Goal: Task Accomplishment & Management: Use online tool/utility

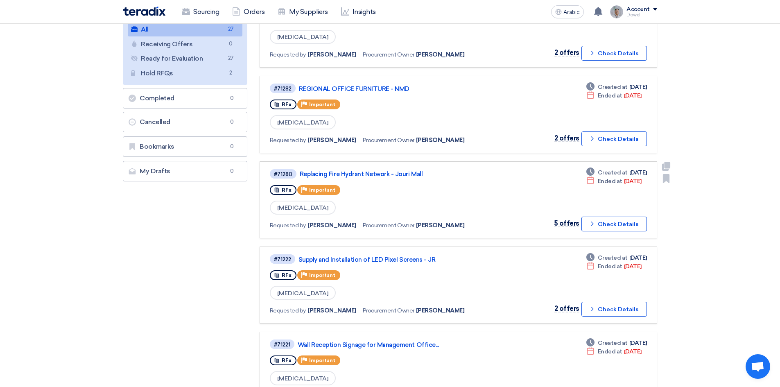
scroll to position [123, 0]
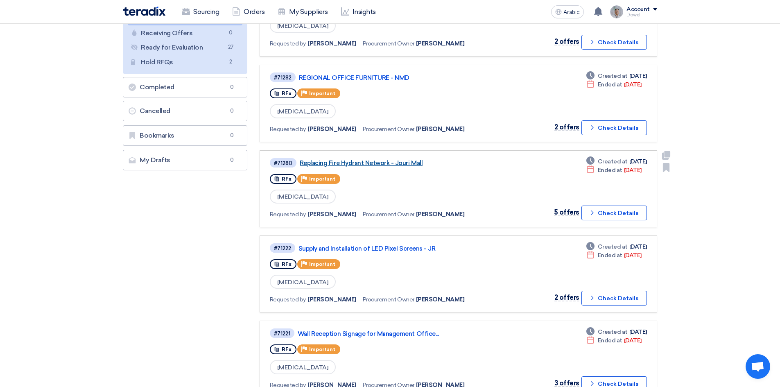
click at [372, 164] on font "Replacing Fire Hydrant Network - Jouri Mall" at bounding box center [361, 162] width 123 height 7
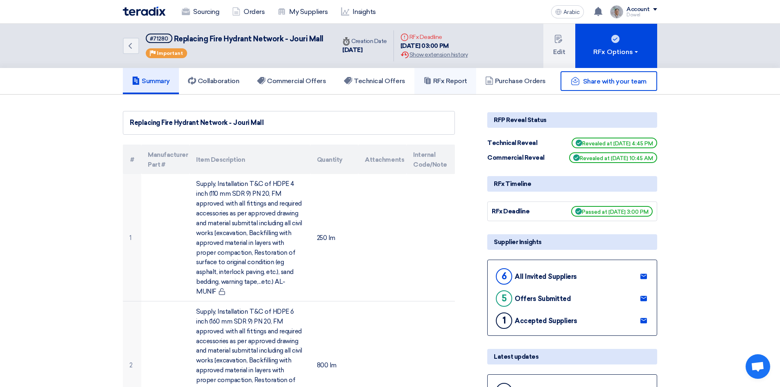
click at [448, 79] on font "RFx Report" at bounding box center [450, 81] width 34 height 8
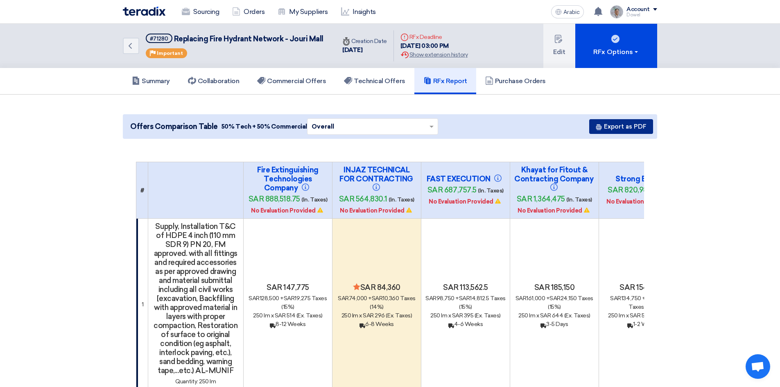
click at [617, 129] on font "Export as PDF" at bounding box center [625, 126] width 43 height 7
click at [200, 13] on font "Sourcing" at bounding box center [206, 12] width 26 height 8
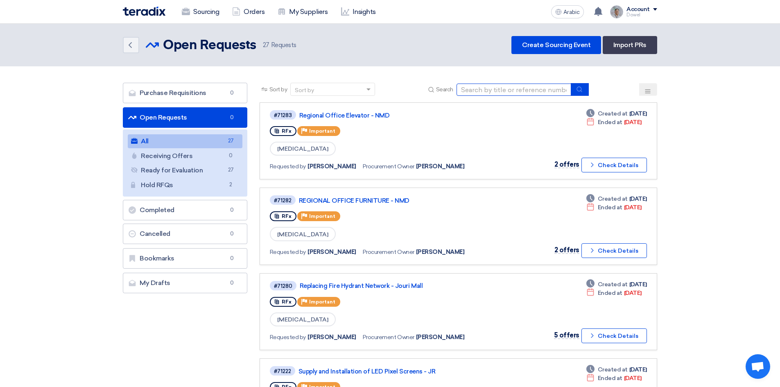
click at [508, 88] on input at bounding box center [514, 90] width 115 height 12
type input "d"
type input "regional"
drag, startPoint x: 581, startPoint y: 91, endPoint x: 570, endPoint y: 97, distance: 12.2
click at [581, 91] on icon "submit" at bounding box center [579, 89] width 7 height 7
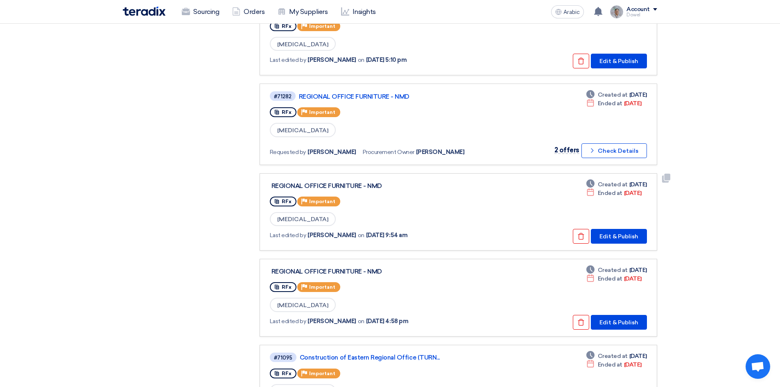
scroll to position [492, 0]
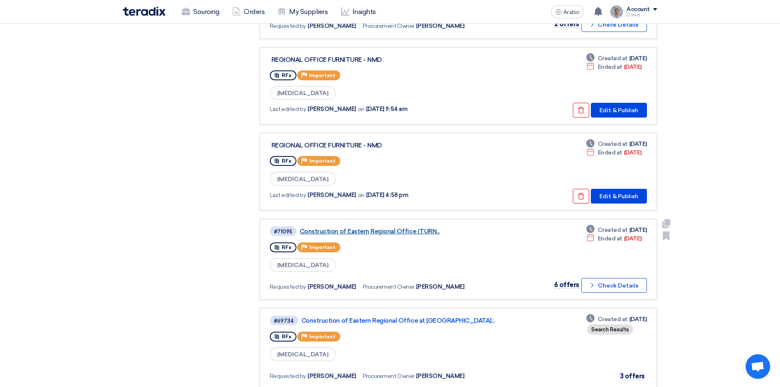
click at [397, 231] on font "Construction of Eastern Regional Office (TURN..." at bounding box center [370, 231] width 140 height 7
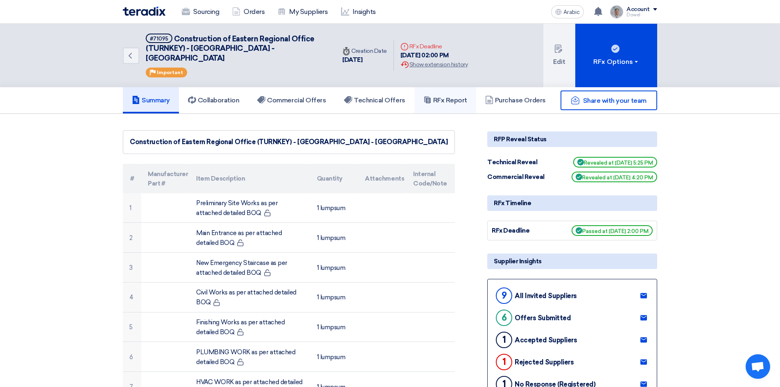
click at [440, 96] on font "RFx Report" at bounding box center [450, 100] width 34 height 8
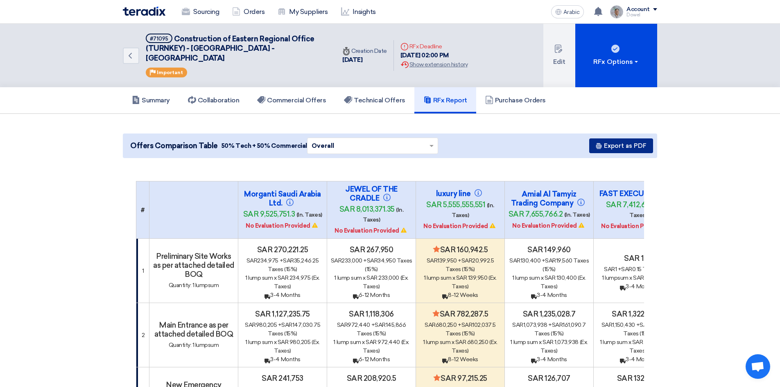
click at [630, 142] on font "Export as PDF" at bounding box center [625, 145] width 43 height 7
click at [372, 96] on font "Technical Offers" at bounding box center [379, 100] width 51 height 8
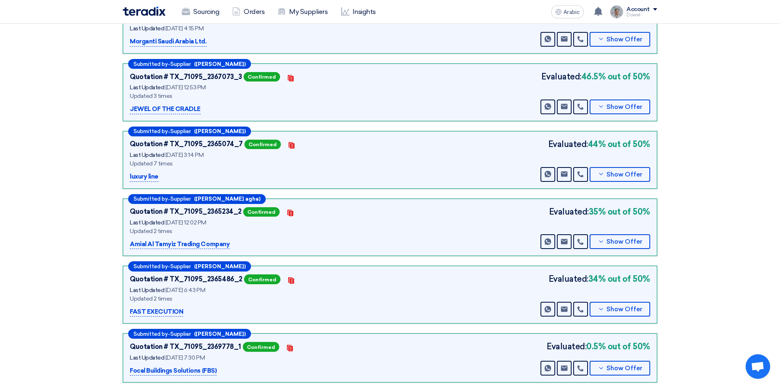
scroll to position [164, 0]
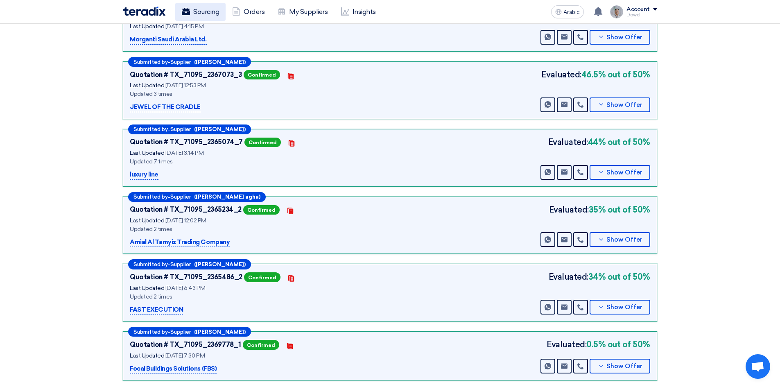
click at [208, 9] on font "Sourcing" at bounding box center [206, 12] width 26 height 8
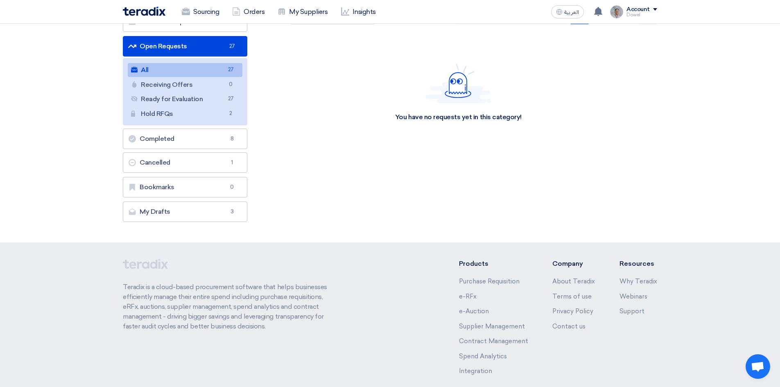
scroll to position [82, 0]
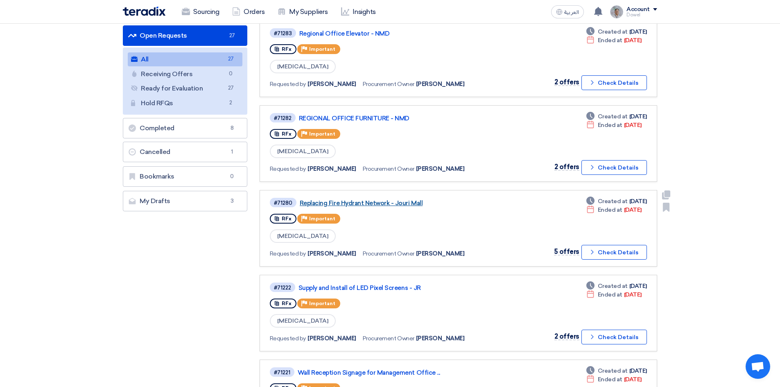
click at [370, 202] on link "Replacing Fire Hydrant Network - Jouri Mall" at bounding box center [402, 203] width 205 height 7
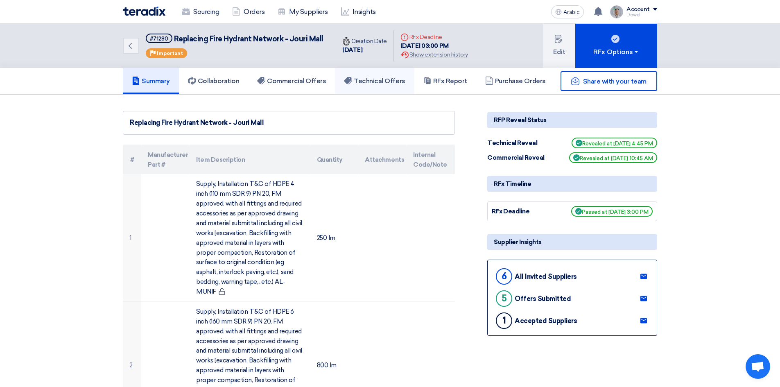
click at [365, 84] on font "Technical Offers" at bounding box center [379, 81] width 51 height 8
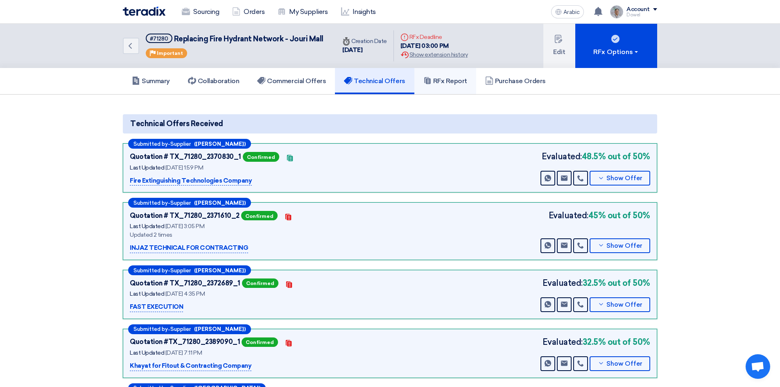
click at [455, 86] on link "RFx Report" at bounding box center [446, 81] width 62 height 26
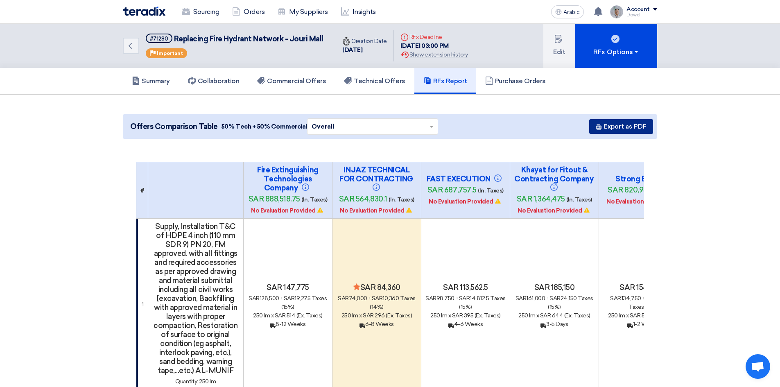
click at [626, 127] on font "Export as PDF" at bounding box center [625, 126] width 43 height 7
click at [204, 10] on font "Sourcing" at bounding box center [206, 12] width 26 height 8
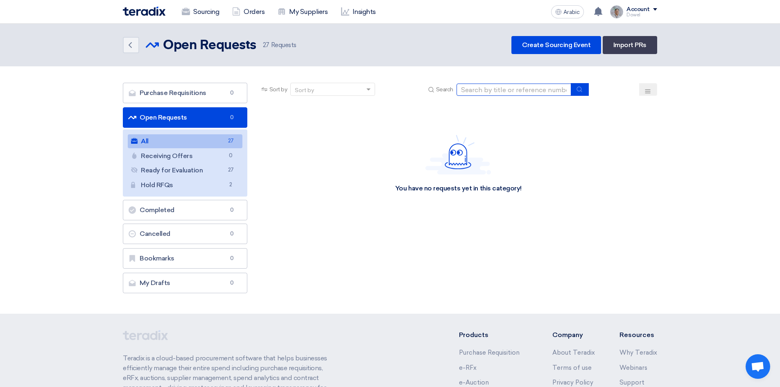
click at [488, 92] on input at bounding box center [514, 90] width 115 height 12
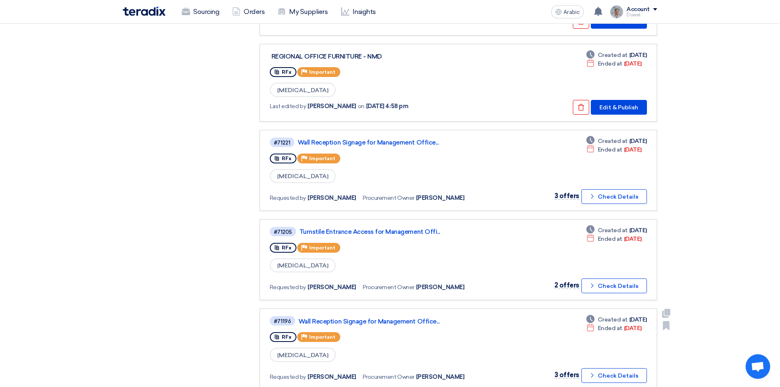
scroll to position [696, 0]
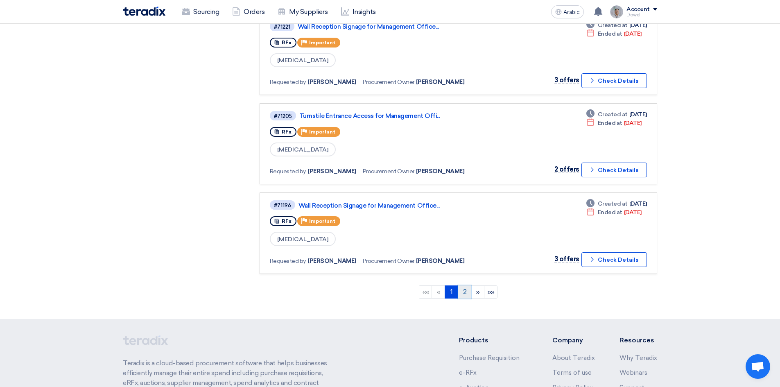
click at [467, 293] on link "2" at bounding box center [465, 292] width 14 height 13
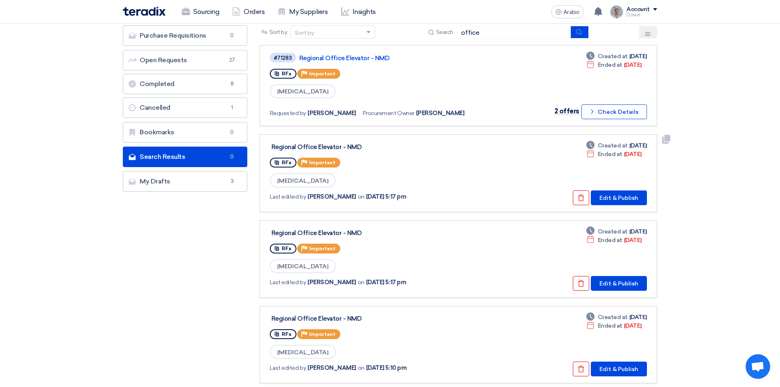
scroll to position [35, 0]
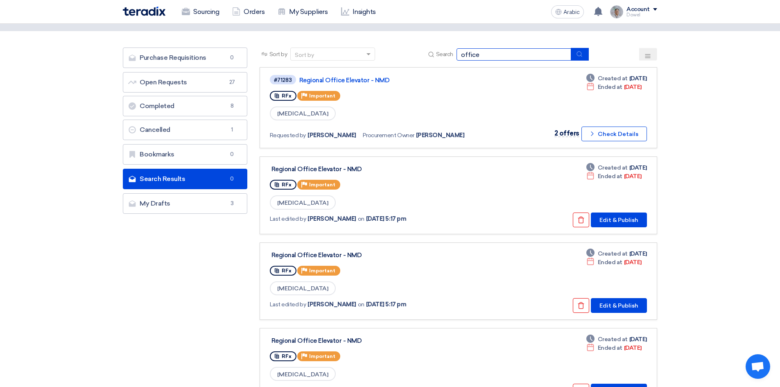
drag, startPoint x: 509, startPoint y: 56, endPoint x: 429, endPoint y: 55, distance: 80.3
click at [434, 59] on div "Search office" at bounding box center [507, 54] width 163 height 13
type input "regional"
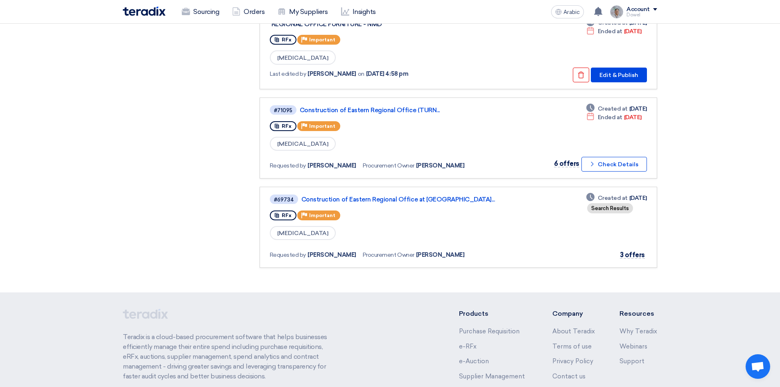
scroll to position [615, 0]
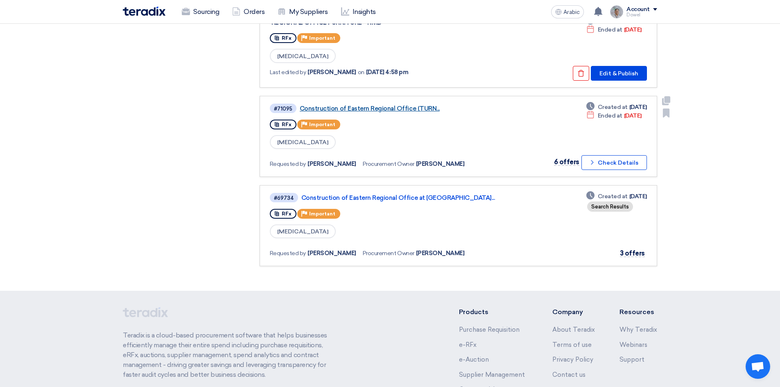
click at [383, 107] on font "Construction of Eastern Regional Office (TURN..." at bounding box center [370, 108] width 140 height 7
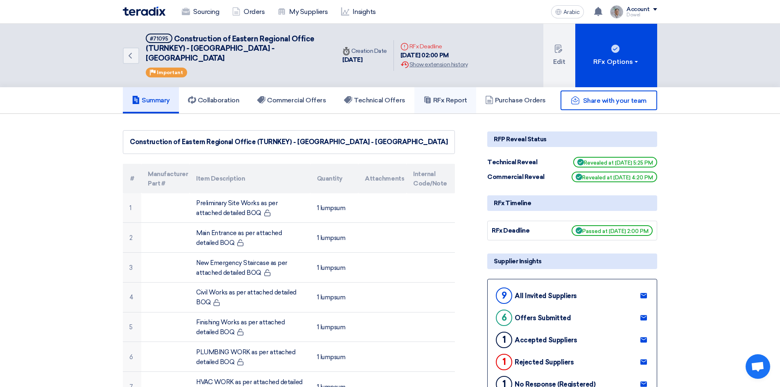
click at [450, 96] on font "RFx Report" at bounding box center [450, 100] width 34 height 8
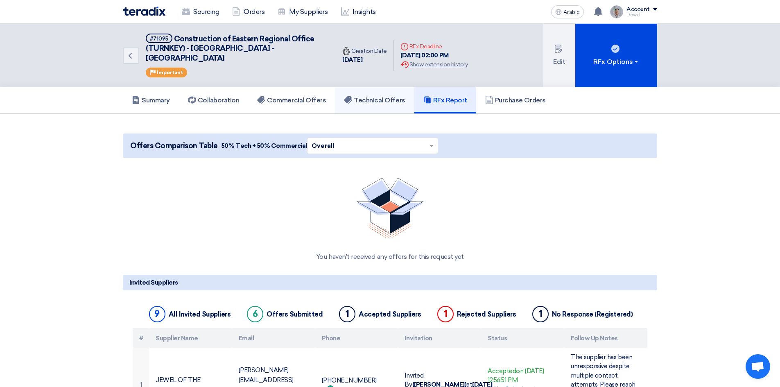
click at [374, 96] on font "Technical Offers" at bounding box center [379, 100] width 51 height 8
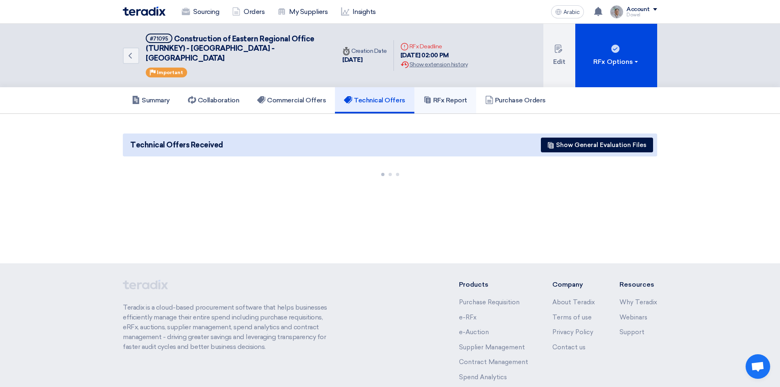
click at [437, 96] on font "RFx Report" at bounding box center [450, 100] width 34 height 8
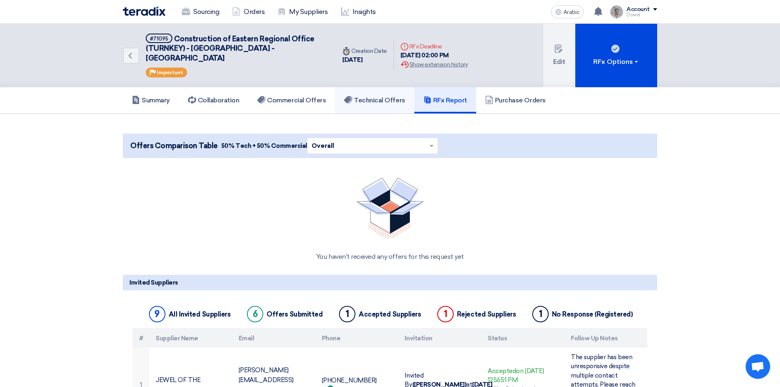
click at [383, 96] on font "Technical Offers" at bounding box center [379, 100] width 51 height 8
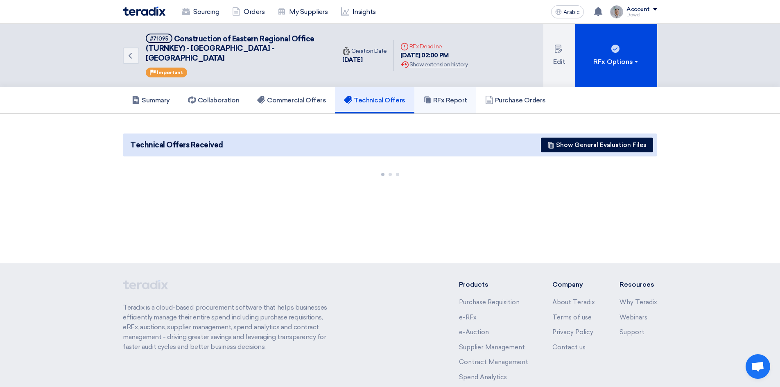
click at [449, 96] on font "RFx Report" at bounding box center [450, 100] width 34 height 8
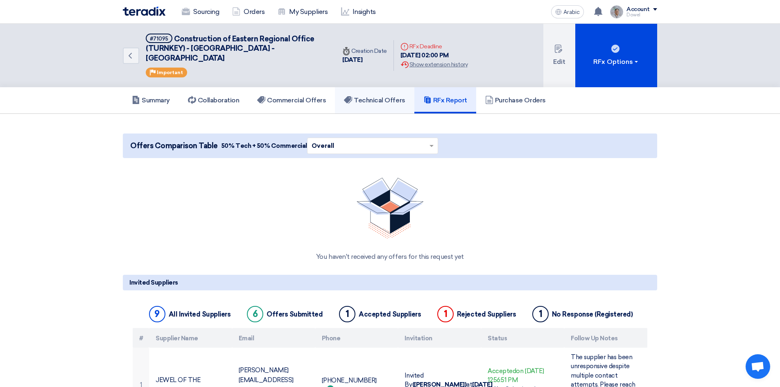
click at [390, 96] on font "Technical Offers" at bounding box center [379, 100] width 51 height 8
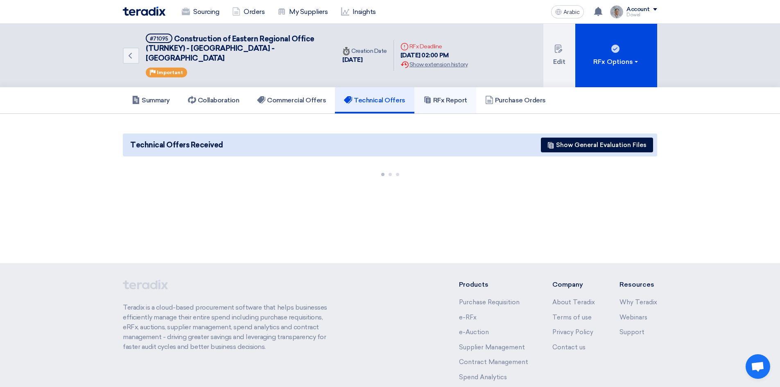
click at [440, 96] on font "RFx Report" at bounding box center [450, 100] width 34 height 8
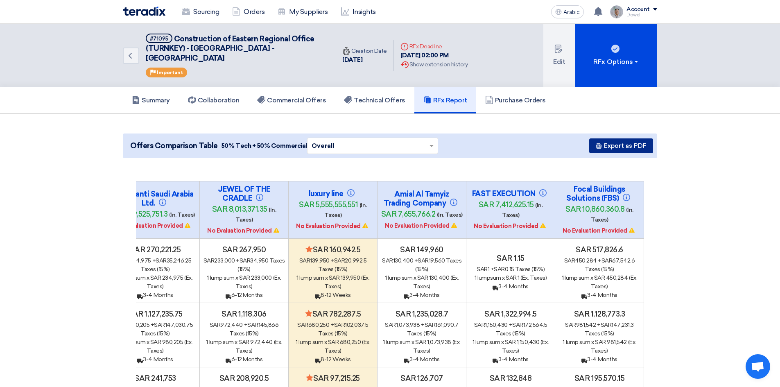
drag, startPoint x: 619, startPoint y: 136, endPoint x: 586, endPoint y: 151, distance: 35.4
click at [619, 142] on font "Export as PDF" at bounding box center [625, 145] width 43 height 7
click at [160, 96] on font "Summary" at bounding box center [156, 100] width 28 height 8
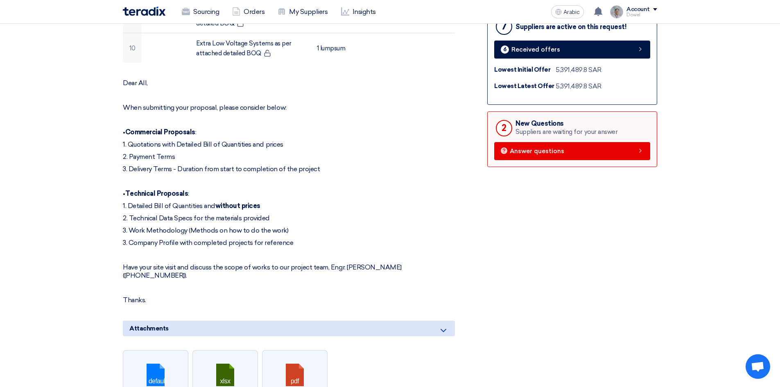
scroll to position [492, 0]
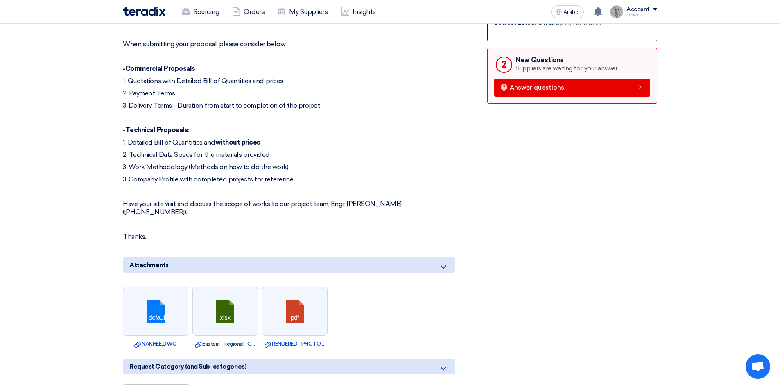
click at [230, 341] on font "Eastern_Regional_Office_BOQ_Rev.xlsx" at bounding box center [252, 344] width 100 height 6
